Goal: Transaction & Acquisition: Purchase product/service

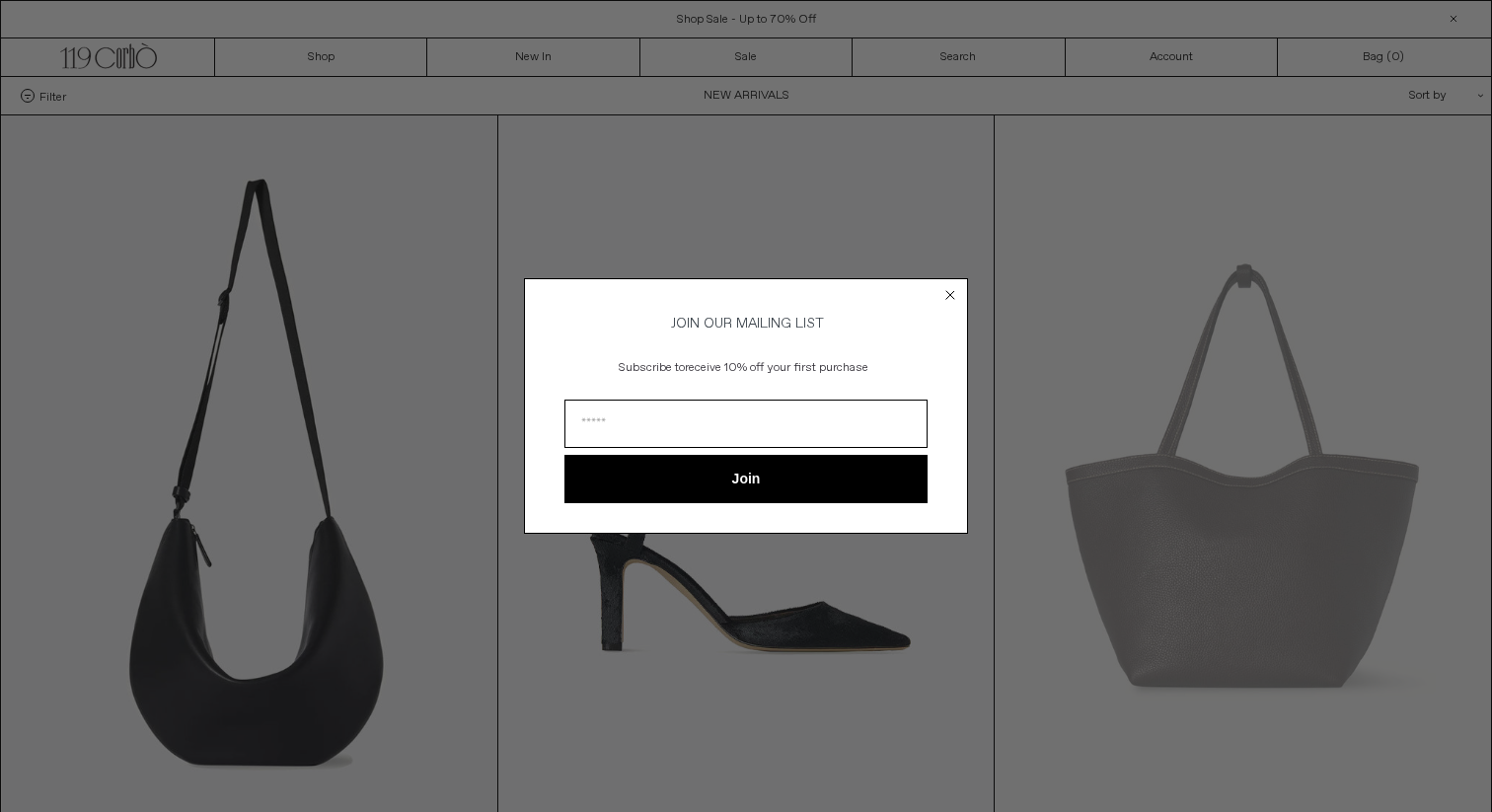
click at [947, 294] on icon "Close dialog" at bounding box center [951, 295] width 8 height 8
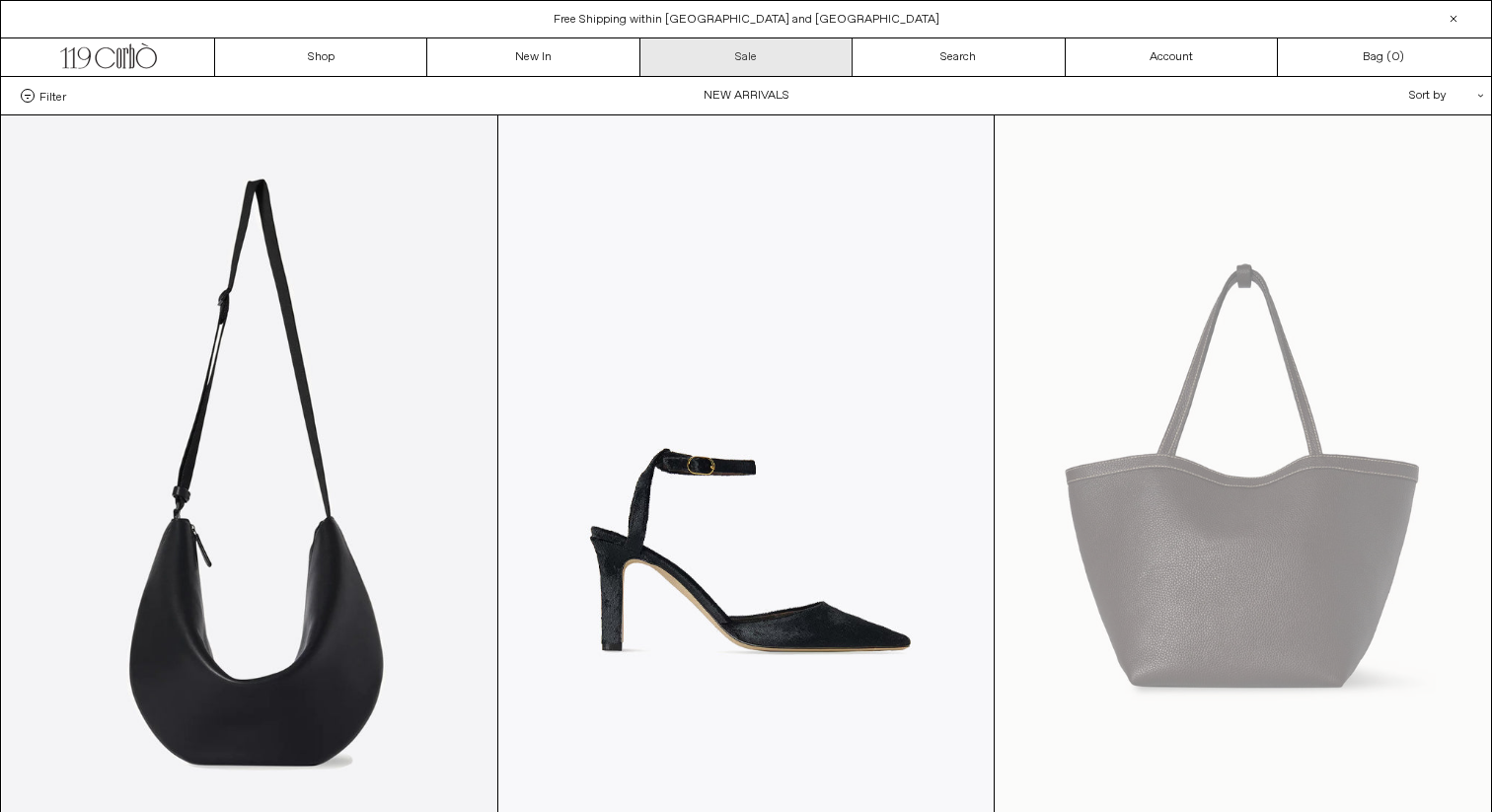
click at [770, 49] on link "Sale" at bounding box center [746, 57] width 212 height 38
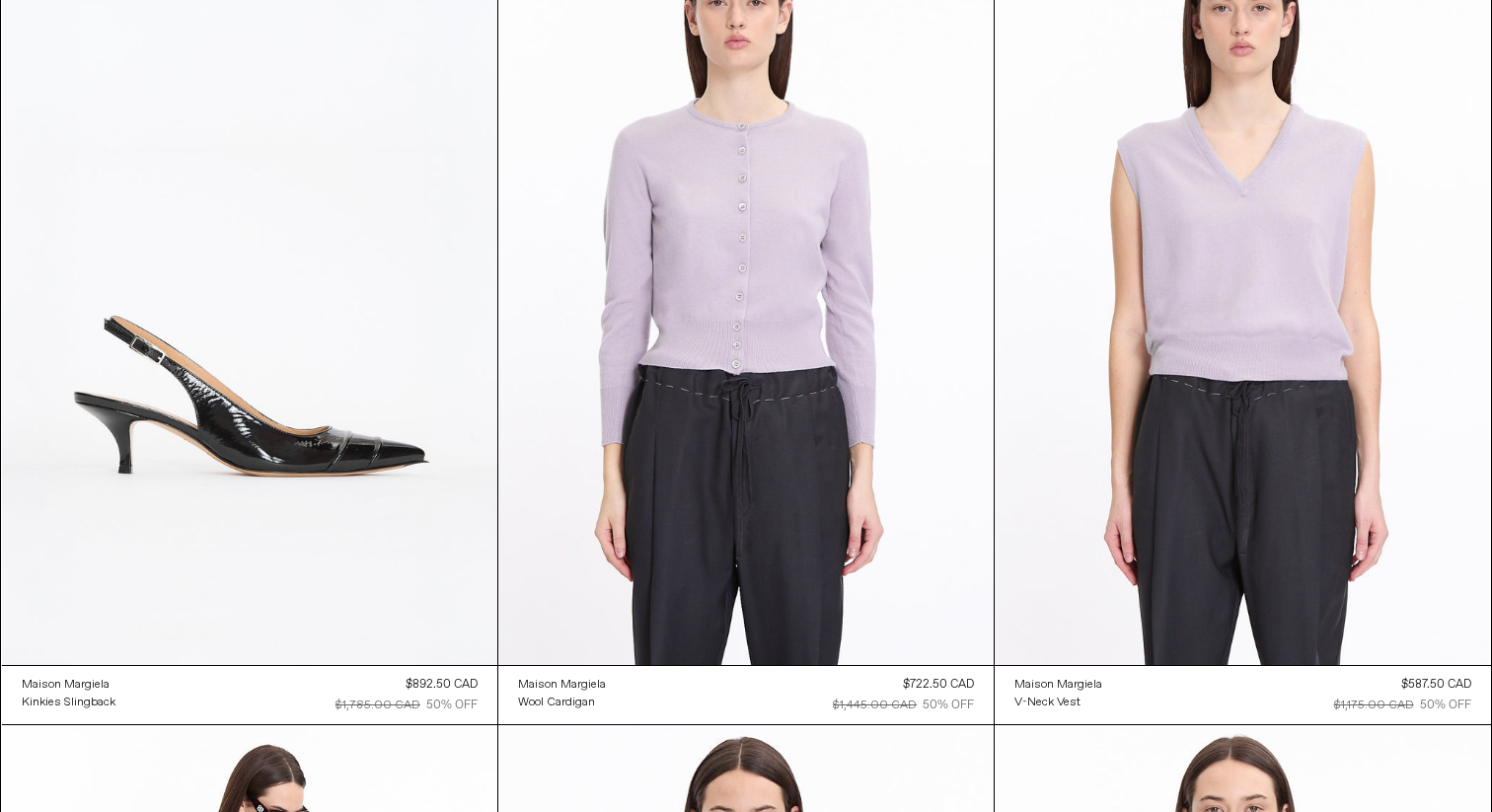
scroll to position [8174, 0]
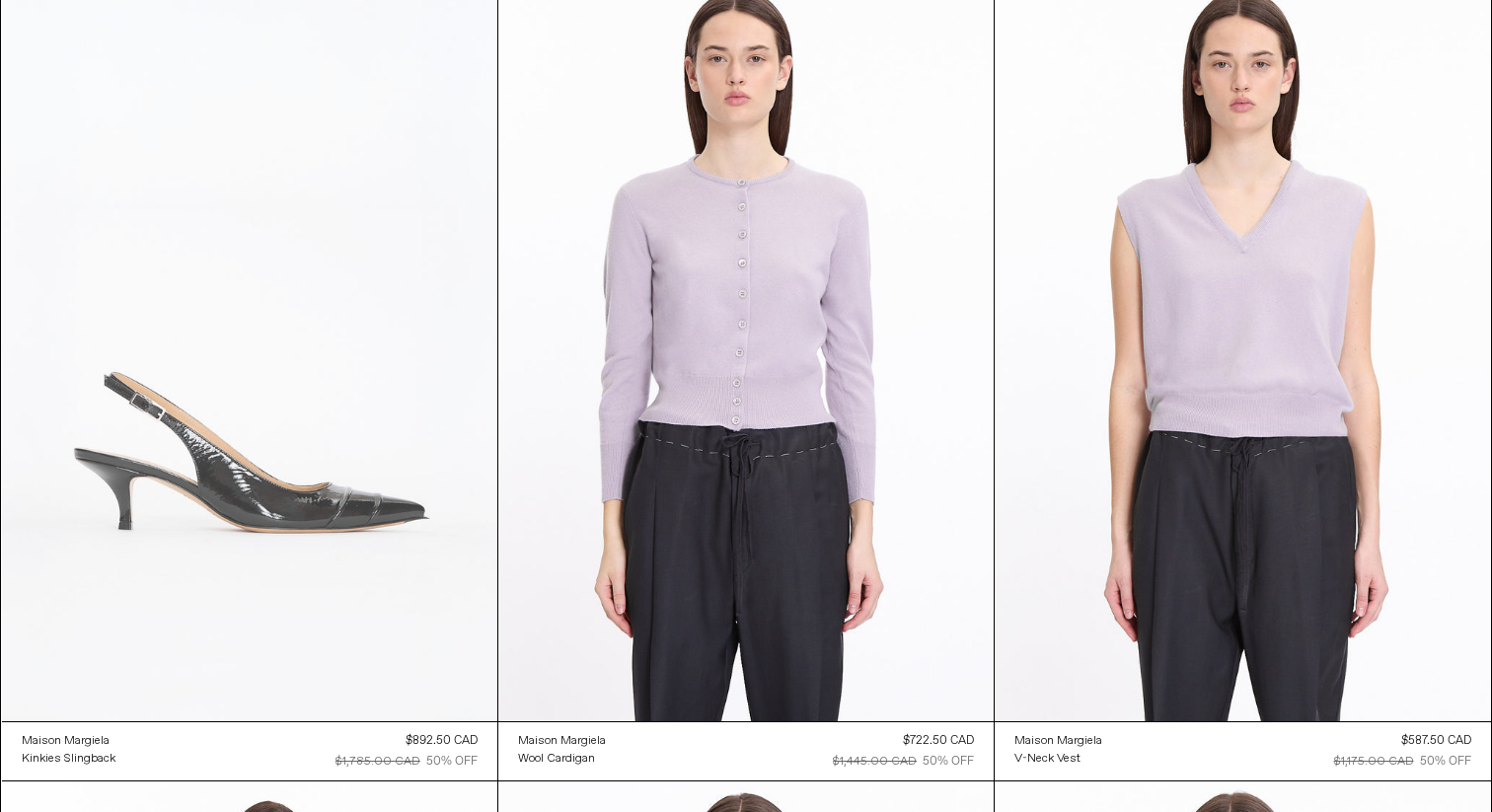
click at [351, 626] on at bounding box center [249, 348] width 496 height 743
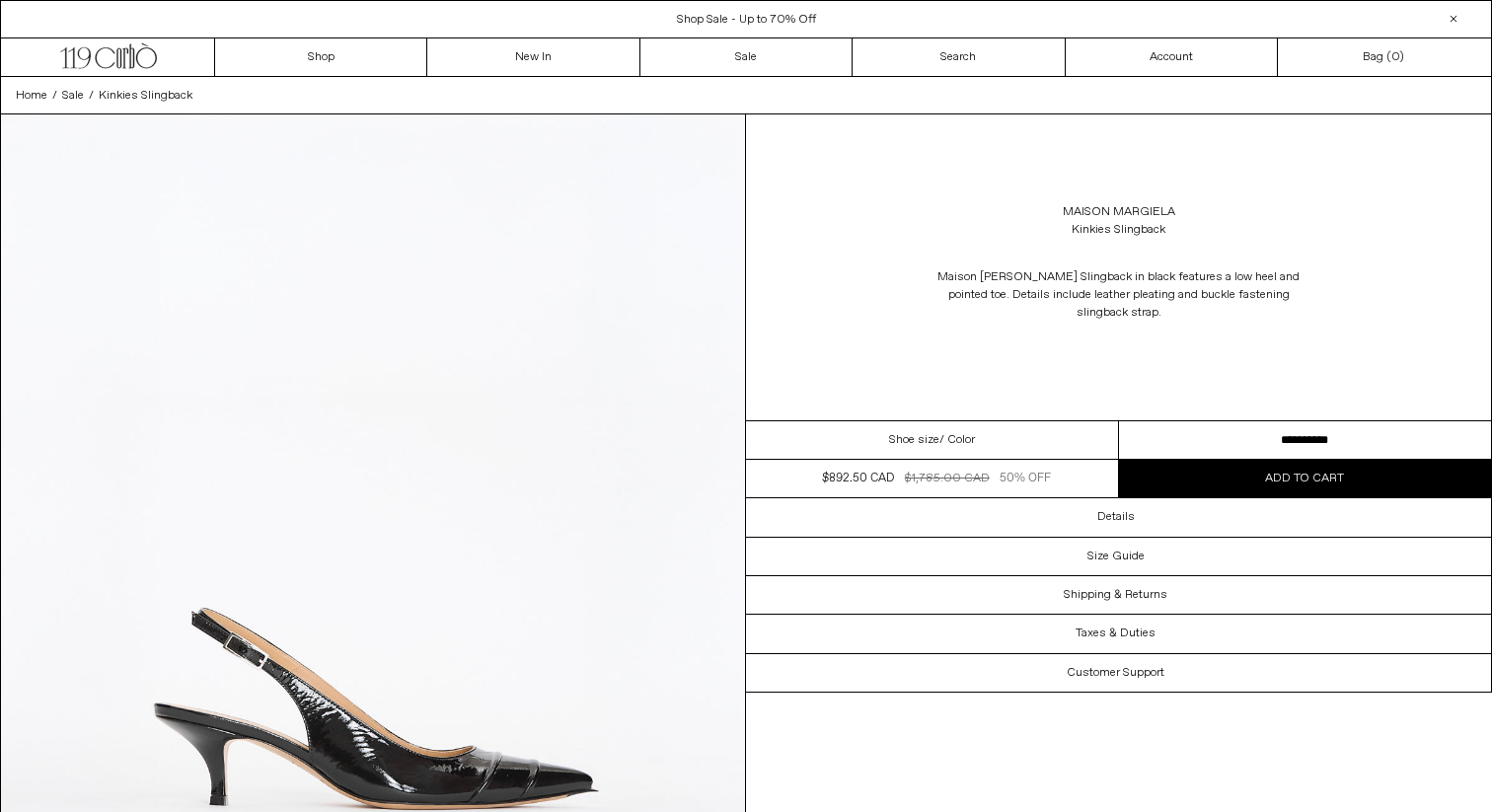
click at [1281, 421] on select "**********" at bounding box center [1305, 440] width 373 height 39
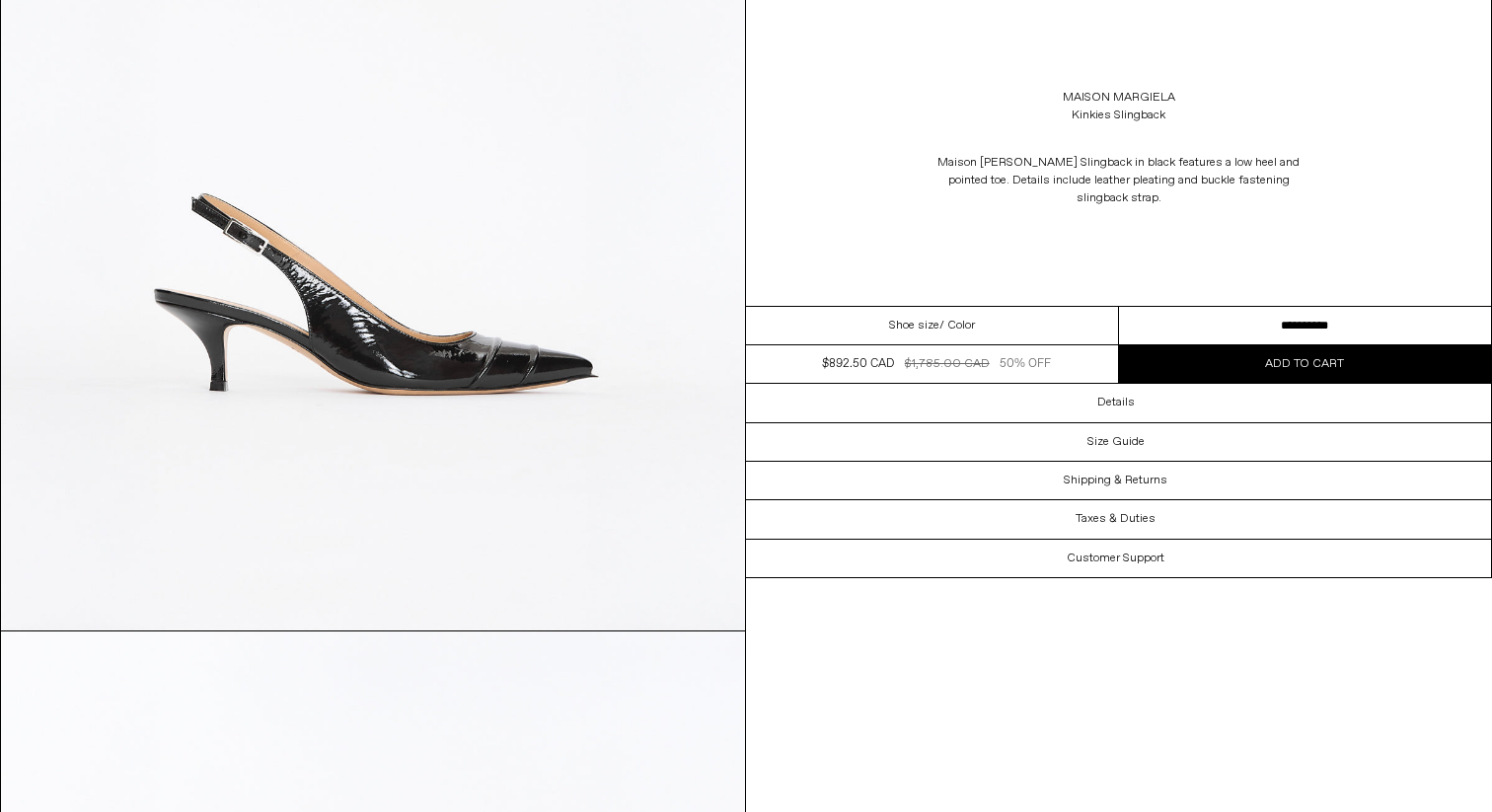
scroll to position [417, 0]
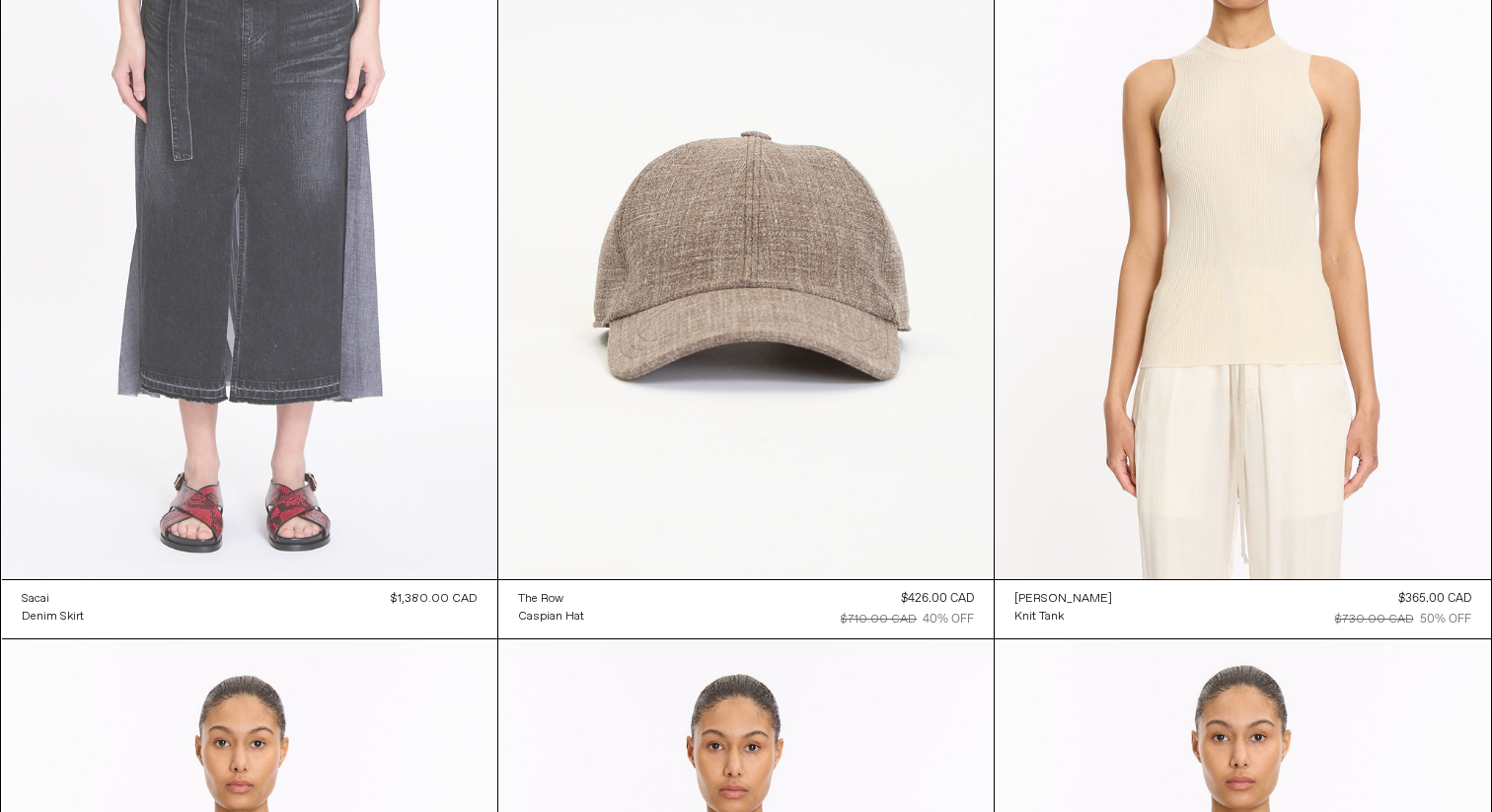
scroll to position [12335, 0]
